Goal: Information Seeking & Learning: Find specific fact

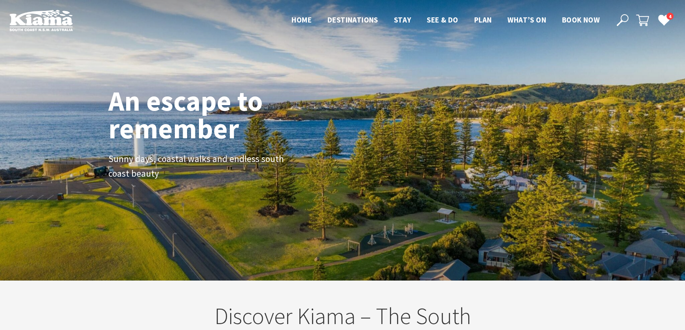
scroll to position [138, 690]
click at [621, 16] on icon at bounding box center [623, 20] width 12 height 12
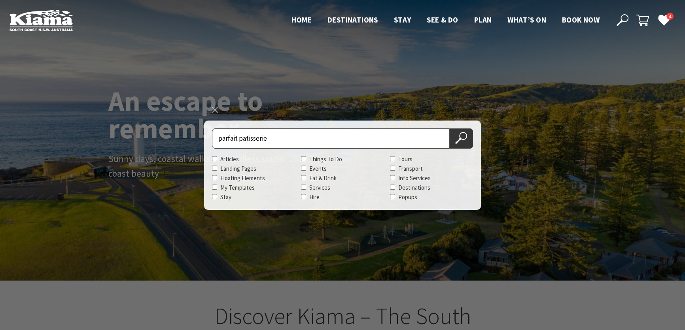
type input "parfait patisserie"
click at [449, 129] on button "Search Now" at bounding box center [461, 139] width 24 height 20
click at [465, 132] on use at bounding box center [461, 138] width 12 height 12
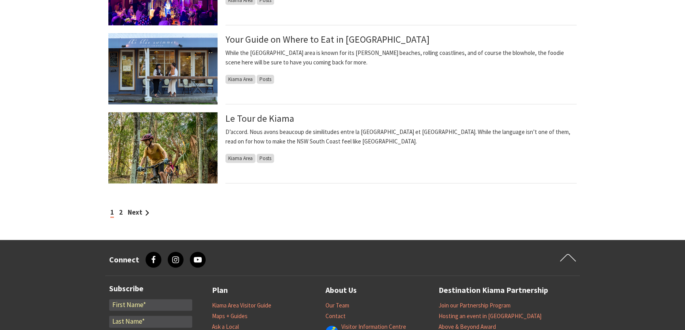
scroll to position [791, 0]
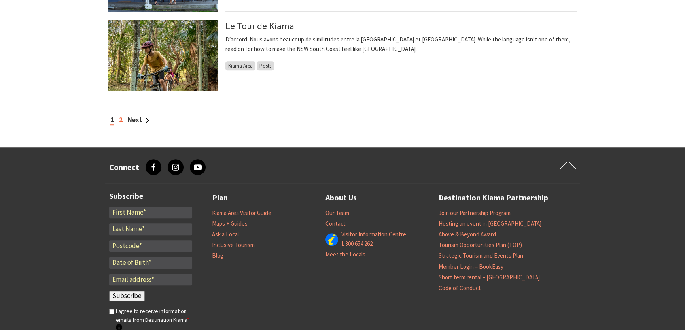
click at [120, 118] on link "2" at bounding box center [121, 120] width 4 height 9
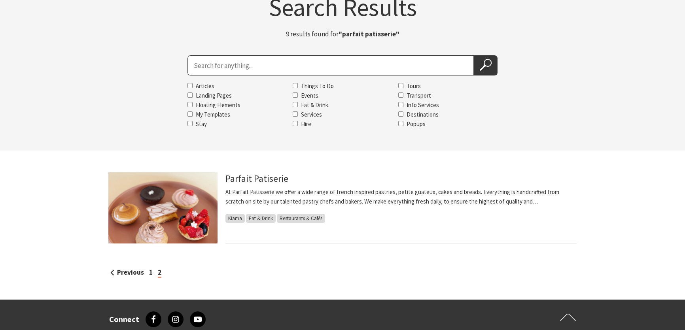
scroll to position [72, 0]
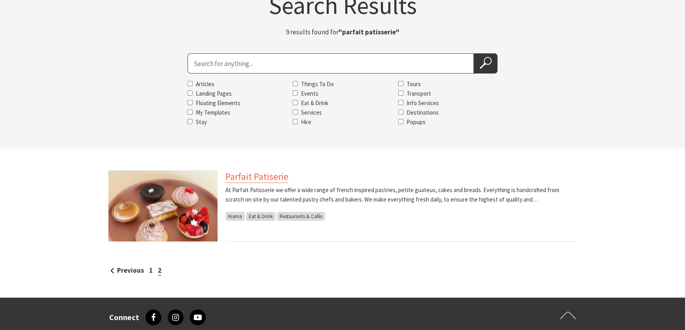
click at [259, 175] on link "Parfait Patiserie" at bounding box center [257, 177] width 63 height 13
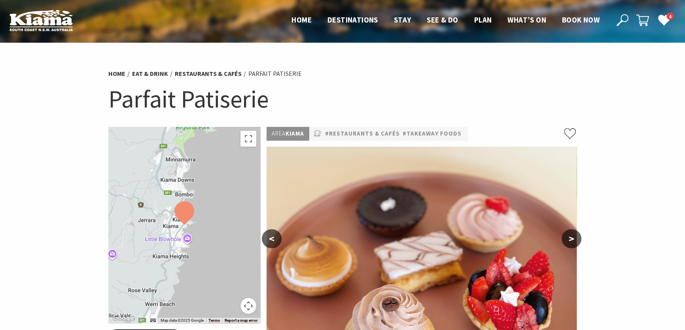
scroll to position [180, 0]
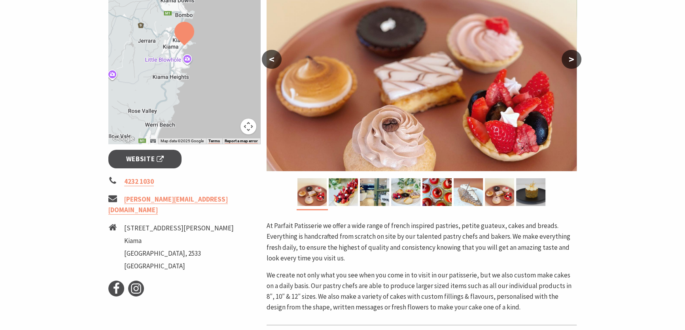
click at [478, 199] on img at bounding box center [468, 192] width 29 height 28
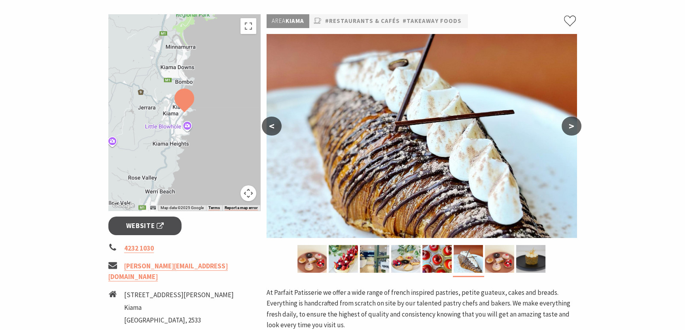
scroll to position [108, 0]
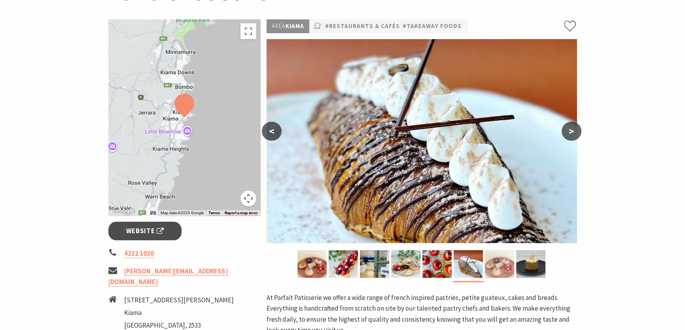
click at [504, 264] on img at bounding box center [499, 264] width 29 height 28
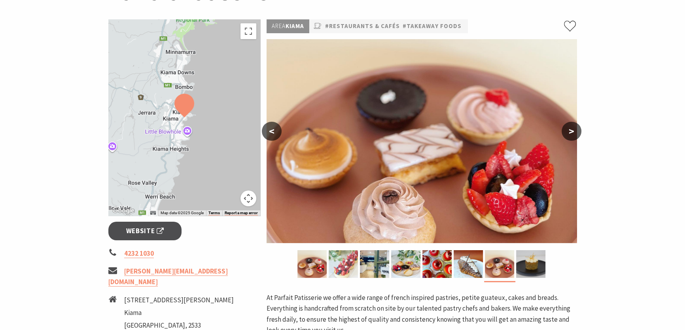
click at [346, 267] on img at bounding box center [343, 264] width 29 height 28
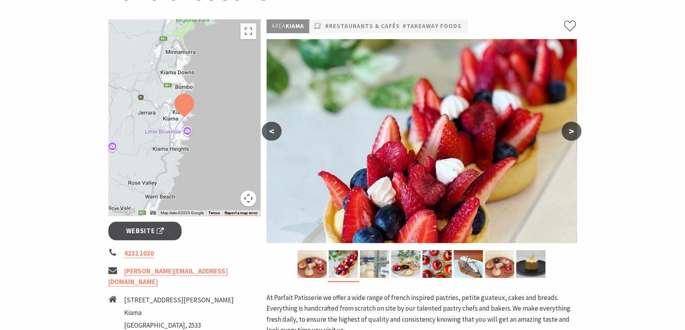
click at [367, 267] on img at bounding box center [374, 264] width 29 height 28
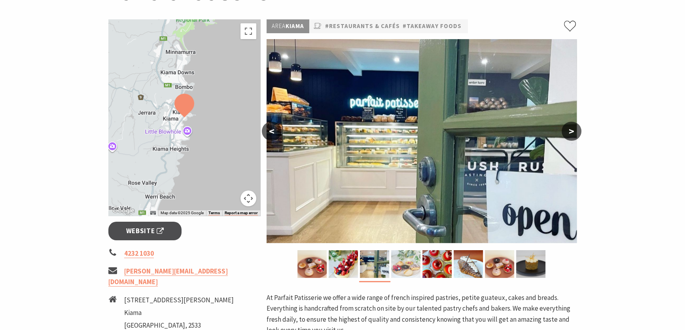
click at [402, 264] on img at bounding box center [405, 264] width 29 height 28
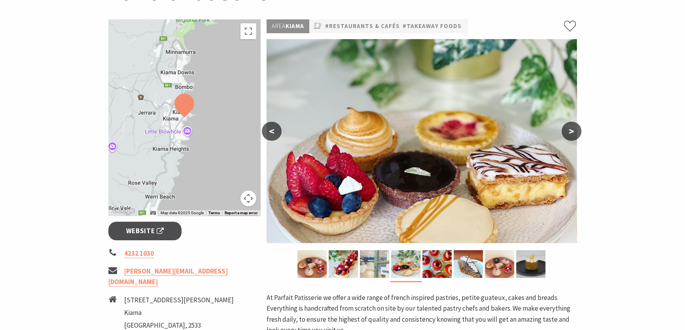
click at [373, 264] on img at bounding box center [374, 264] width 29 height 28
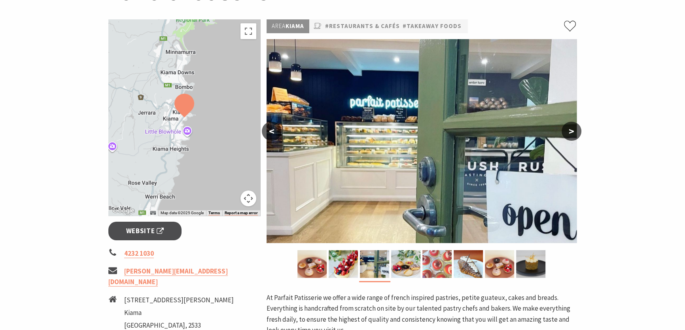
click at [429, 267] on img at bounding box center [437, 264] width 29 height 28
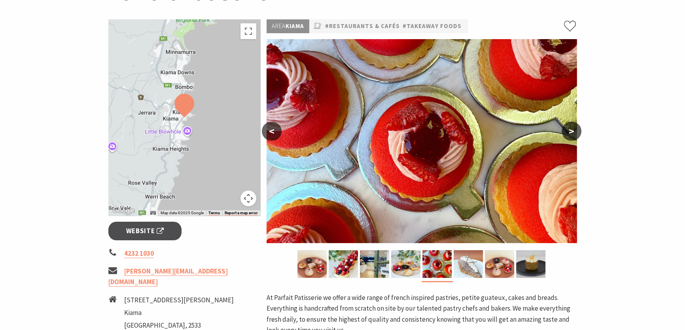
click at [476, 265] on img at bounding box center [468, 264] width 29 height 28
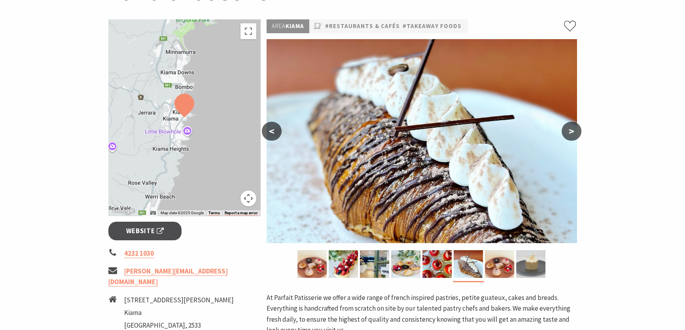
click at [525, 265] on img at bounding box center [530, 264] width 29 height 28
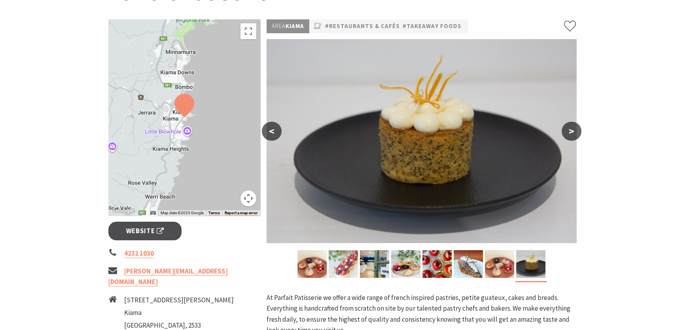
click at [350, 261] on img at bounding box center [343, 264] width 29 height 28
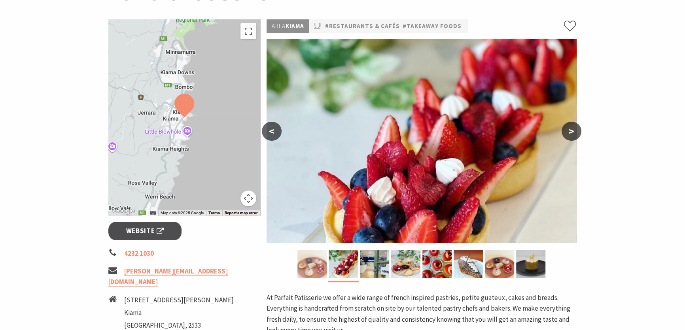
click at [317, 265] on img at bounding box center [312, 264] width 29 height 28
